Goal: Task Accomplishment & Management: Manage account settings

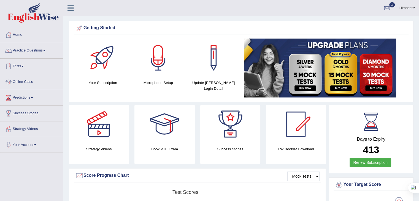
click at [24, 81] on link "Online Class" at bounding box center [31, 81] width 63 height 14
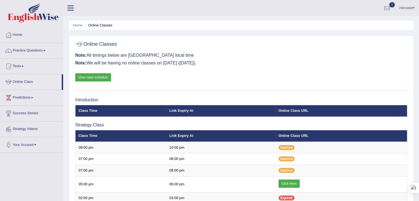
click at [405, 6] on link "Himneet" at bounding box center [407, 7] width 24 height 14
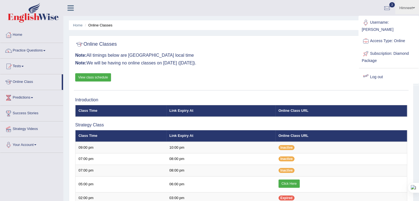
click at [378, 71] on link "Log out" at bounding box center [388, 77] width 59 height 13
